Goal: Information Seeking & Learning: Learn about a topic

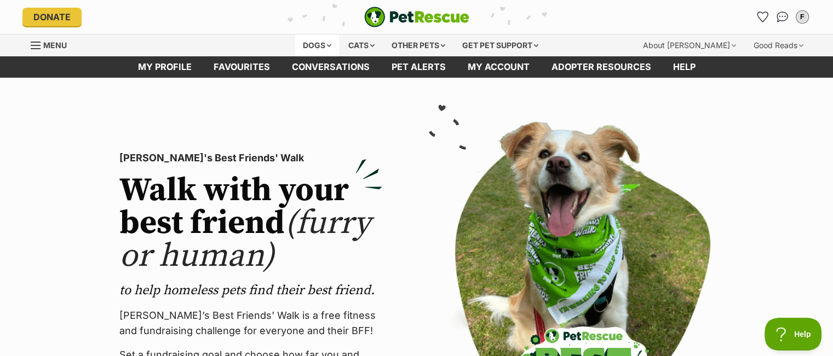
click at [304, 45] on div "Dogs" at bounding box center [317, 45] width 44 height 22
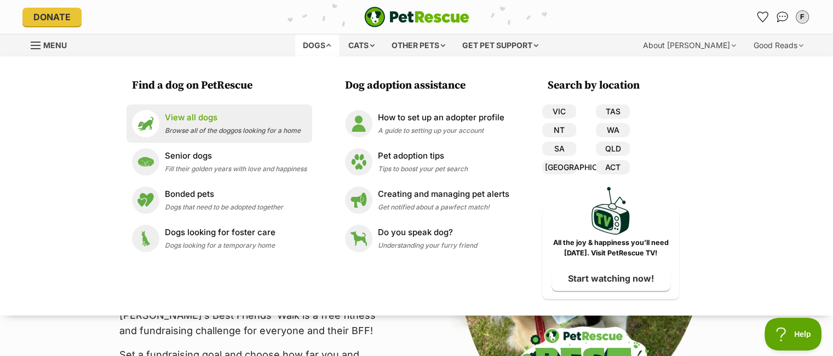
click at [187, 113] on p "View all dogs" at bounding box center [233, 118] width 136 height 13
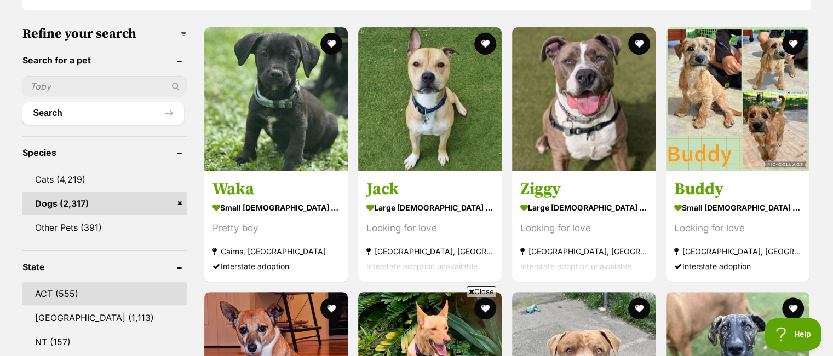
scroll to position [383, 0]
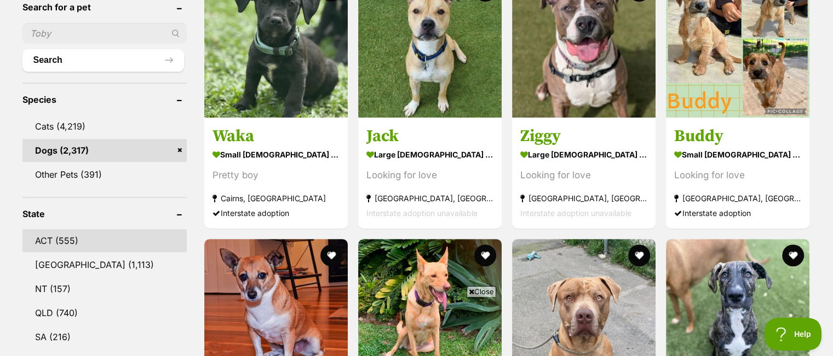
click at [43, 237] on link "ACT (555)" at bounding box center [104, 240] width 164 height 23
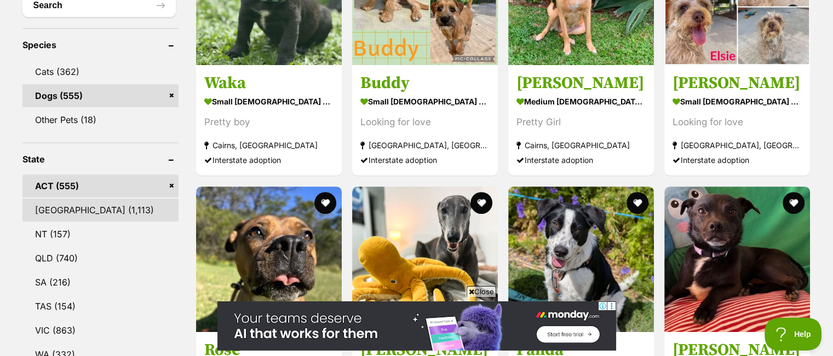
click at [45, 210] on link "NSW (1,113)" at bounding box center [100, 210] width 156 height 23
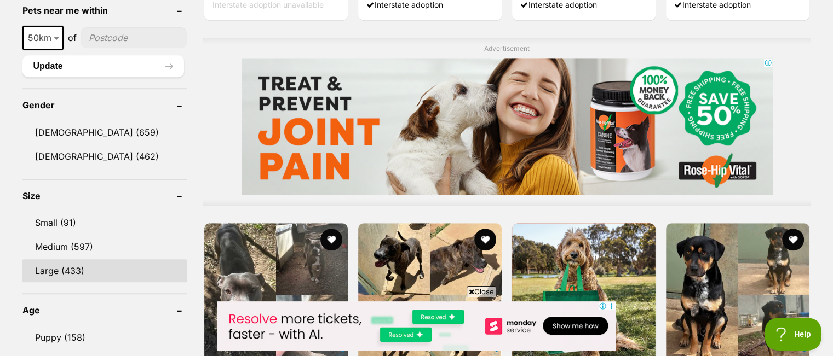
scroll to position [876, 0]
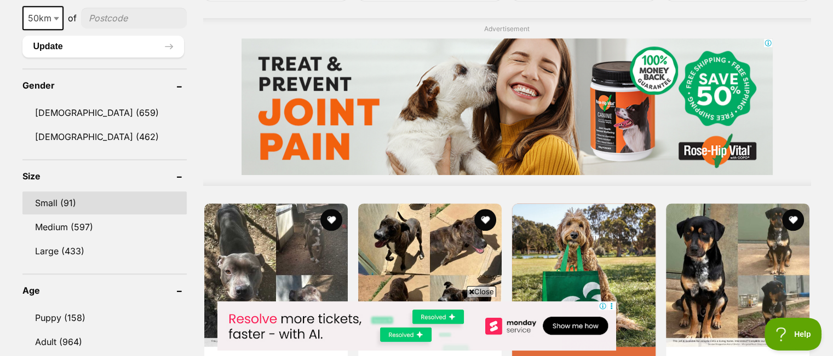
click at [45, 197] on link "Small (91)" at bounding box center [104, 203] width 164 height 23
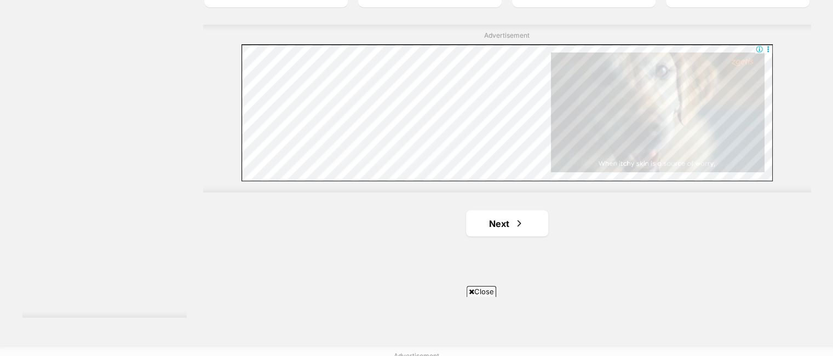
scroll to position [2081, 0]
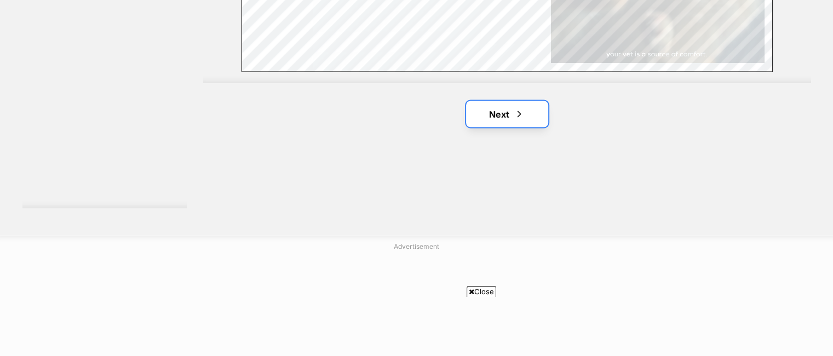
click at [497, 116] on link "Next" at bounding box center [507, 114] width 82 height 26
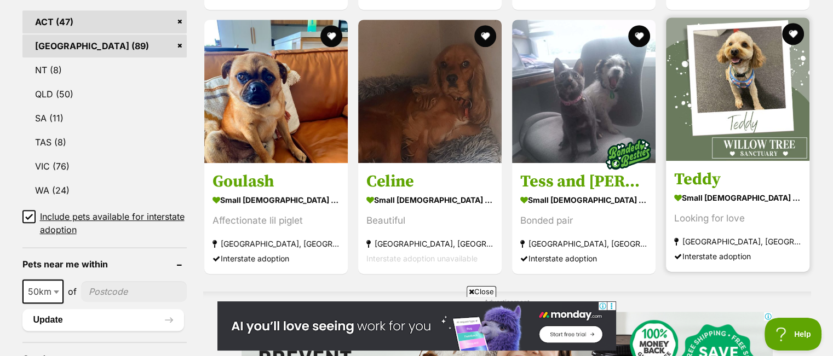
click at [740, 64] on img at bounding box center [737, 89] width 143 height 143
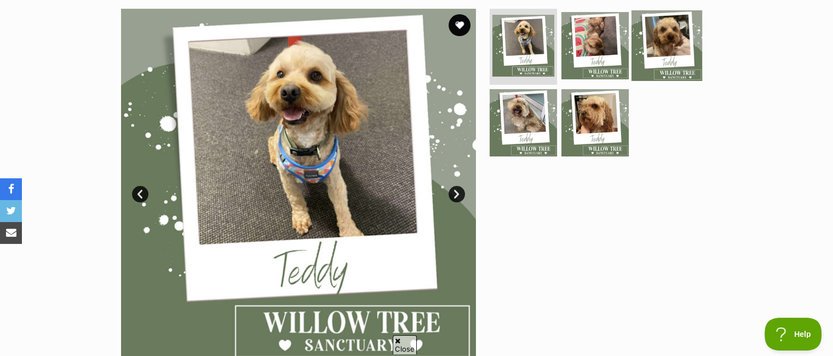
click at [671, 43] on img at bounding box center [666, 45] width 71 height 71
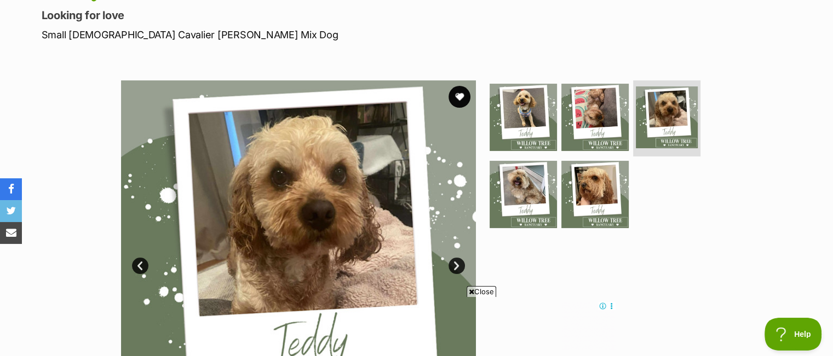
scroll to position [110, 0]
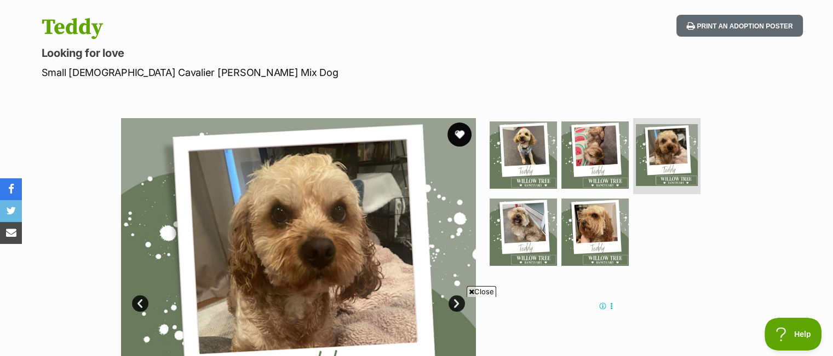
click at [458, 133] on button "favourite" at bounding box center [459, 135] width 24 height 24
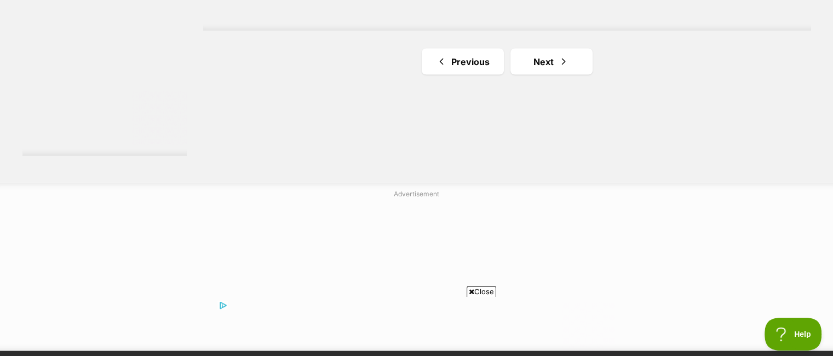
scroll to position [2135, 0]
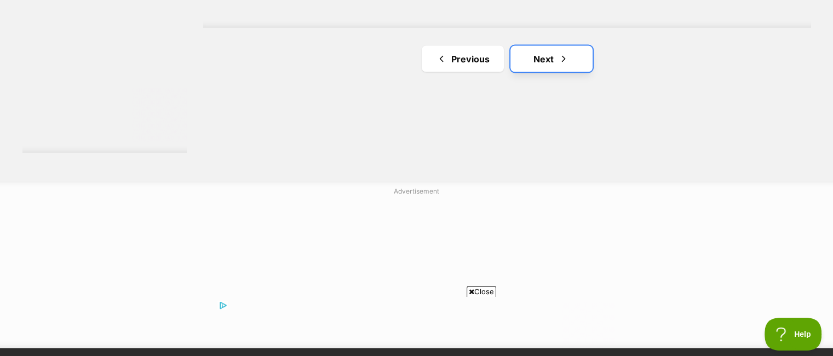
click at [552, 59] on link "Next" at bounding box center [551, 59] width 82 height 26
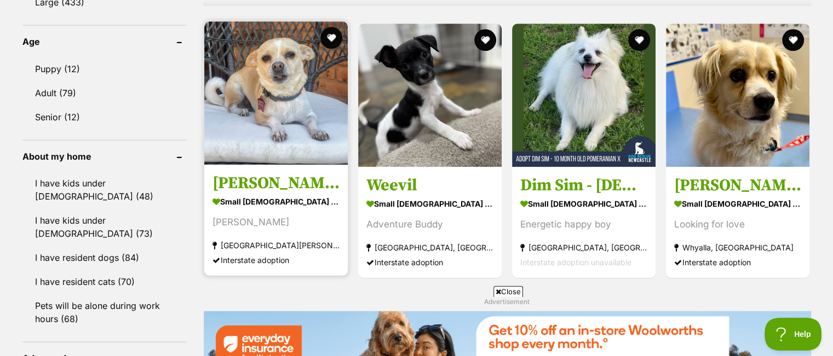
scroll to position [1150, 0]
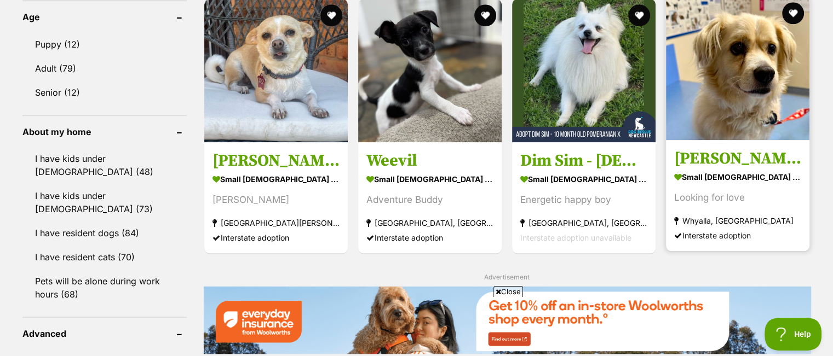
click at [735, 72] on img at bounding box center [737, 68] width 143 height 143
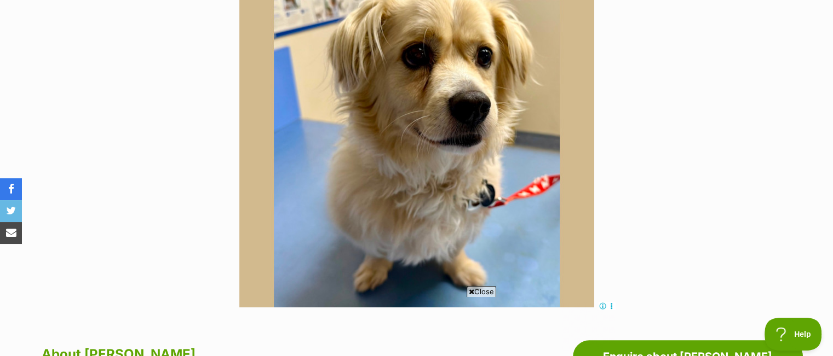
scroll to position [274, 0]
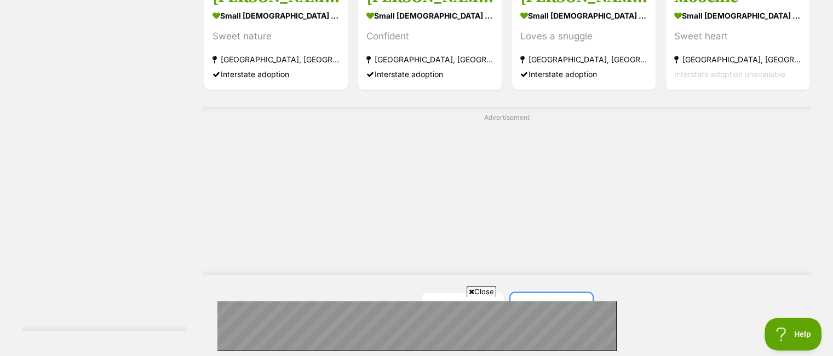
click at [555, 293] on link "Next" at bounding box center [551, 306] width 82 height 26
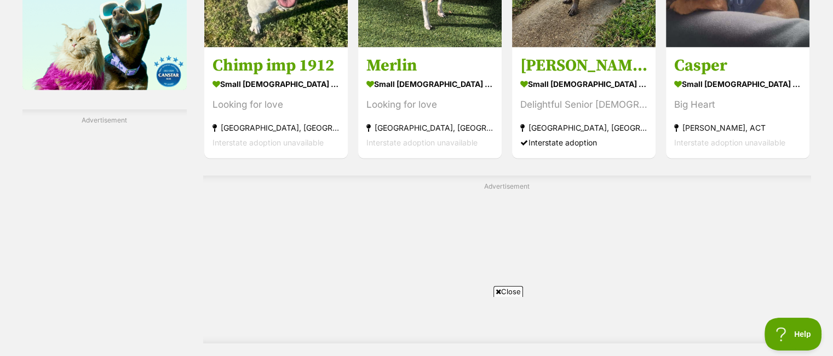
scroll to position [1971, 0]
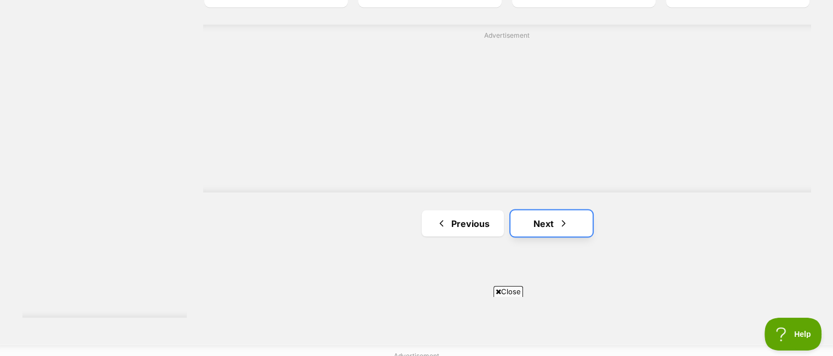
click at [552, 223] on link "Next" at bounding box center [551, 223] width 82 height 26
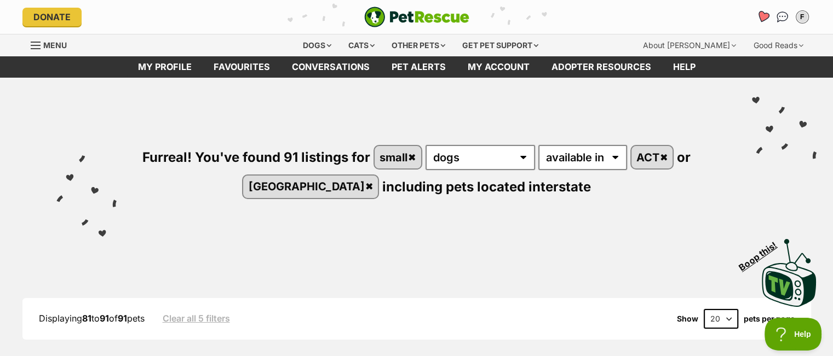
click at [762, 17] on icon "Favourites" at bounding box center [762, 16] width 13 height 13
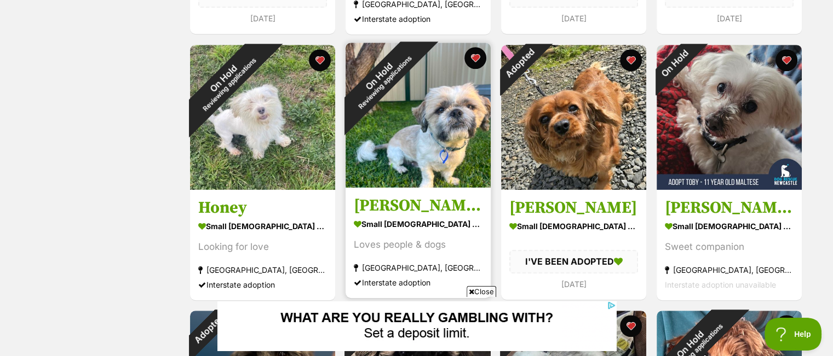
scroll to position [767, 0]
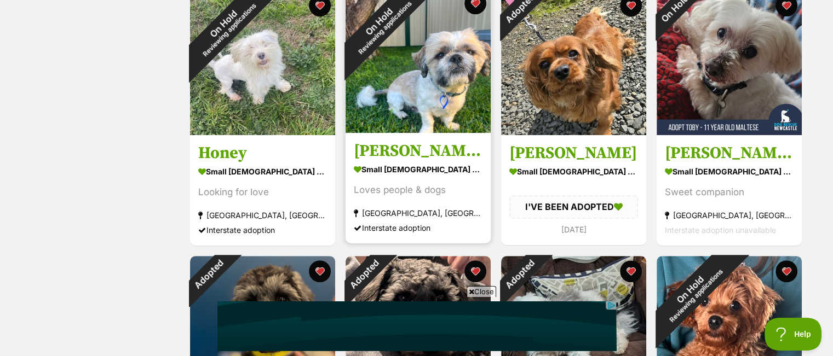
click at [451, 70] on img at bounding box center [417, 60] width 145 height 145
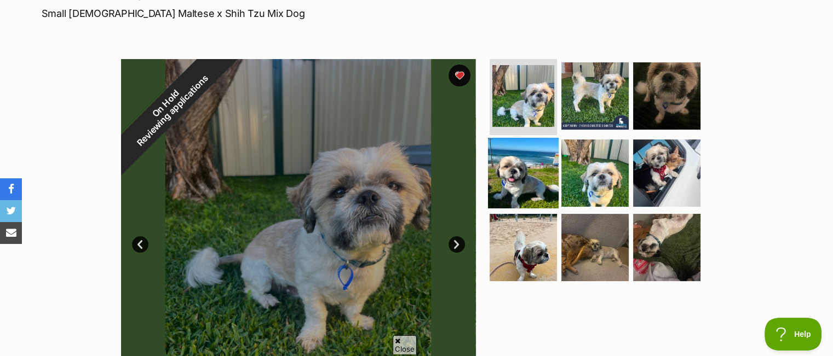
click at [516, 138] on img at bounding box center [523, 173] width 71 height 71
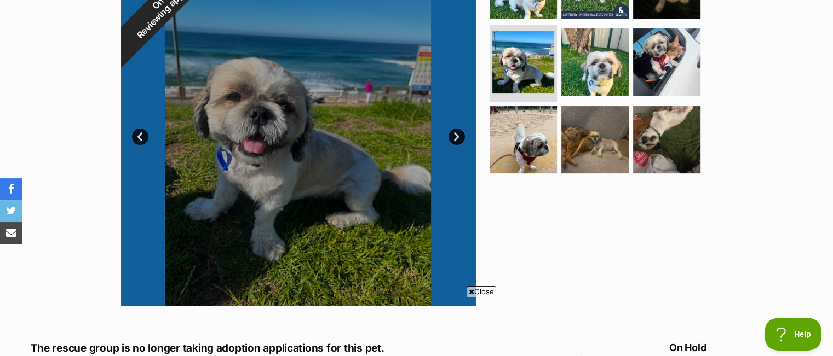
scroll to position [329, 0]
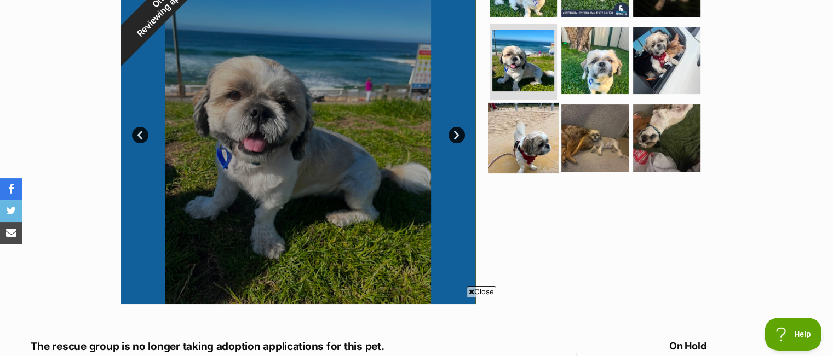
click at [548, 103] on img at bounding box center [523, 138] width 71 height 71
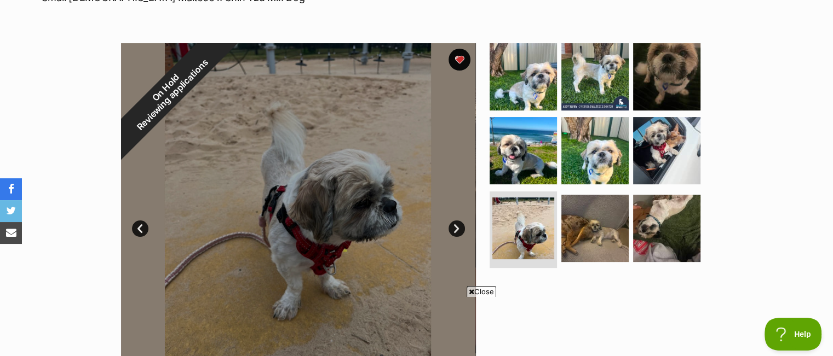
scroll to position [219, 0]
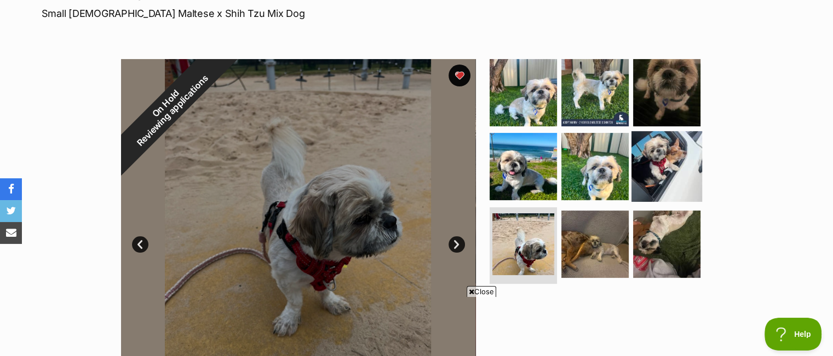
click at [650, 131] on img at bounding box center [666, 166] width 71 height 71
